Goal: Transaction & Acquisition: Register for event/course

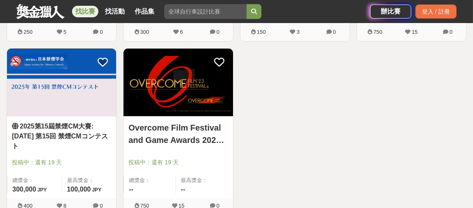
scroll to position [10255, 0]
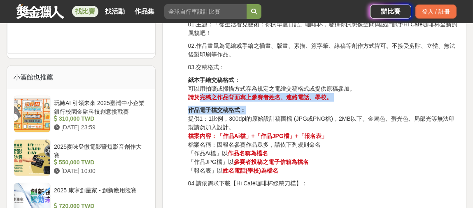
drag, startPoint x: 199, startPoint y: 95, endPoint x: 346, endPoint y: 101, distance: 147.1
click at [342, 108] on p "作品電子檔交稿格式： 提供1：1比例，300dpi的原始設計稿圖檔 (JPG或PNG檔)，2MB以下。金屬色、螢光色、局部光等無法印製請勿加入設計。 檔案內容…" at bounding box center [323, 140] width 271 height 69
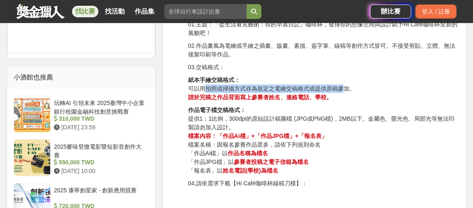
drag, startPoint x: 206, startPoint y: 86, endPoint x: 346, endPoint y: 89, distance: 140.1
click at [346, 89] on p "紙本手繪交稿格式： 可以用拍照或掃描方式存為規定之電繪交稿格式或提供原稿參加。 請於完稿之作品背面寫上參賽者姓名、連絡電話、學校。" at bounding box center [323, 89] width 271 height 26
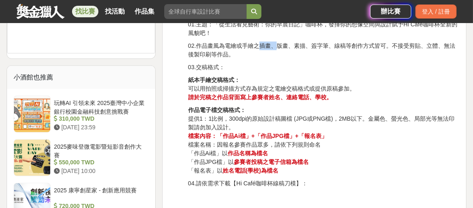
drag, startPoint x: 259, startPoint y: 44, endPoint x: 276, endPoint y: 44, distance: 16.9
click at [276, 44] on p "02.作品畫風為電繪或手繪之插畫、版畫、素描、簽字筆、線稿等創作方式皆可。不接受剪貼、立體、無法後製印刷等作品。" at bounding box center [323, 50] width 271 height 17
click at [267, 44] on p "02.作品畫風為電繪或手繪之插畫、版畫、素描、簽字筆、線稿等創作方式皆可。不接受剪貼、立體、無法後製印刷等作品。" at bounding box center [323, 50] width 271 height 17
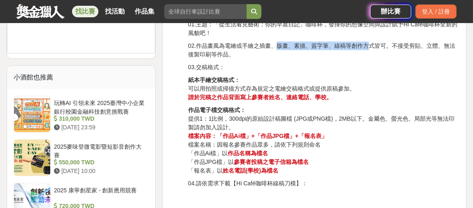
drag, startPoint x: 277, startPoint y: 44, endPoint x: 371, endPoint y: 43, distance: 94.3
click at [371, 43] on p "02.作品畫風為電繪或手繪之插畫、版畫、素描、簽字筆、線稿等創作方式皆可。不接受剪貼、立體、無法後製印刷等作品。" at bounding box center [323, 50] width 271 height 17
click at [363, 44] on p "02.作品畫風為電繪或手繪之插畫、版畫、素描、簽字筆、線稿等創作方式皆可。不接受剪貼、立體、無法後製印刷等作品。" at bounding box center [323, 50] width 271 height 17
click at [350, 63] on p "03.交稿格式：" at bounding box center [323, 67] width 271 height 9
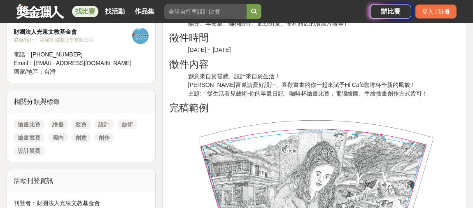
scroll to position [288, 0]
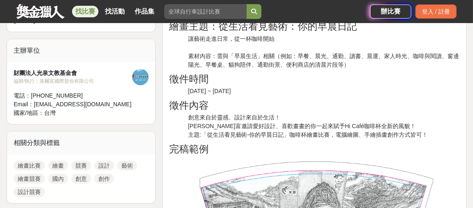
drag, startPoint x: 260, startPoint y: 91, endPoint x: 187, endPoint y: 91, distance: 73.7
click at [212, 93] on p "[DATE] ~ [DATE]" at bounding box center [323, 91] width 271 height 9
drag, startPoint x: 208, startPoint y: 90, endPoint x: 264, endPoint y: 89, distance: 55.6
click at [264, 89] on p "[DATE] ~ [DATE]" at bounding box center [323, 91] width 271 height 9
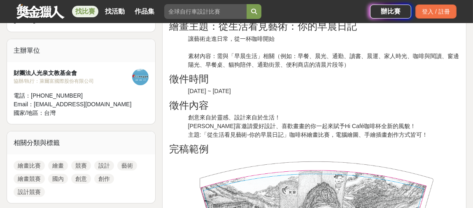
click at [265, 101] on h2 "徵件內容" at bounding box center [314, 106] width 290 height 12
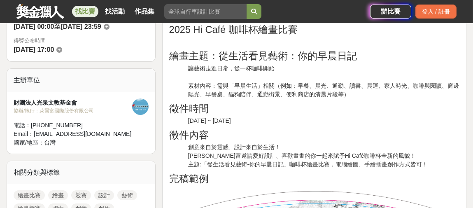
scroll to position [247, 0]
